Goal: Use online tool/utility: Utilize a website feature to perform a specific function

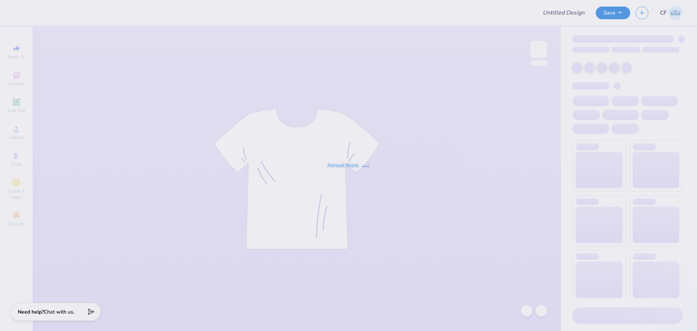
type input "Wander"
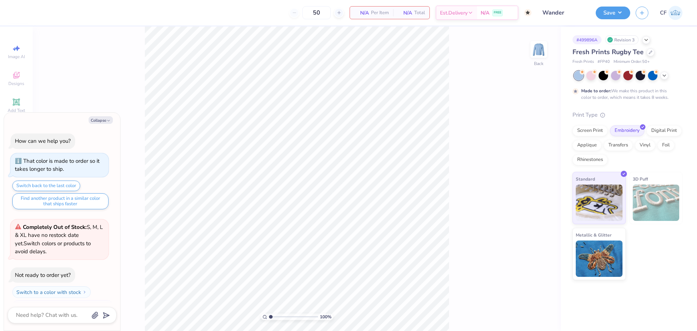
scroll to position [14, 0]
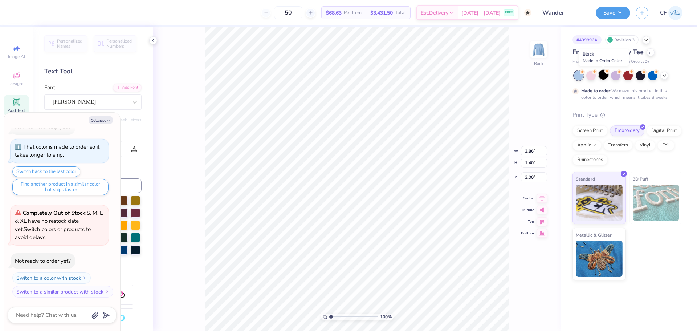
click at [607, 75] on div at bounding box center [602, 74] width 9 height 9
type textarea "x"
type input "3.86"
type input "1.40"
type textarea "x"
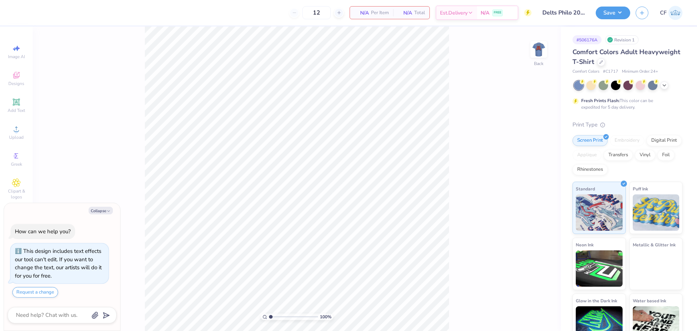
type textarea "x"
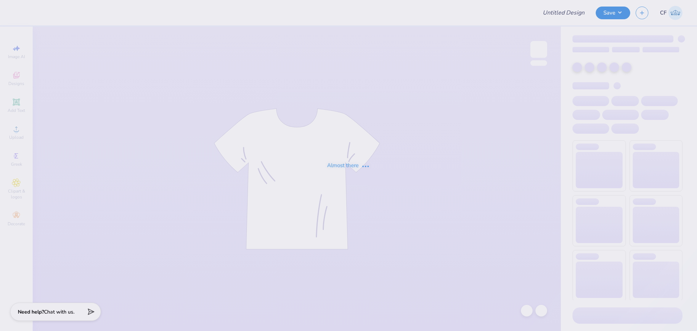
type input "Delts Philo 2025"
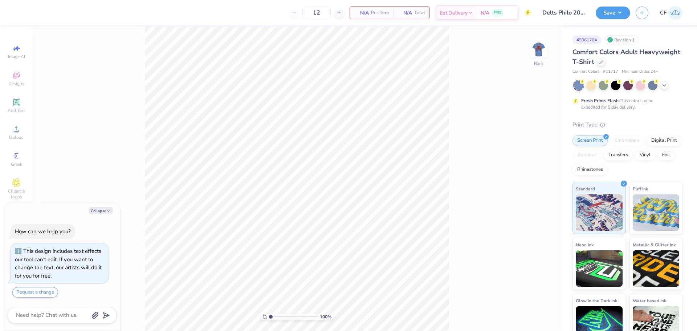
type textarea "x"
